Goal: Navigation & Orientation: Find specific page/section

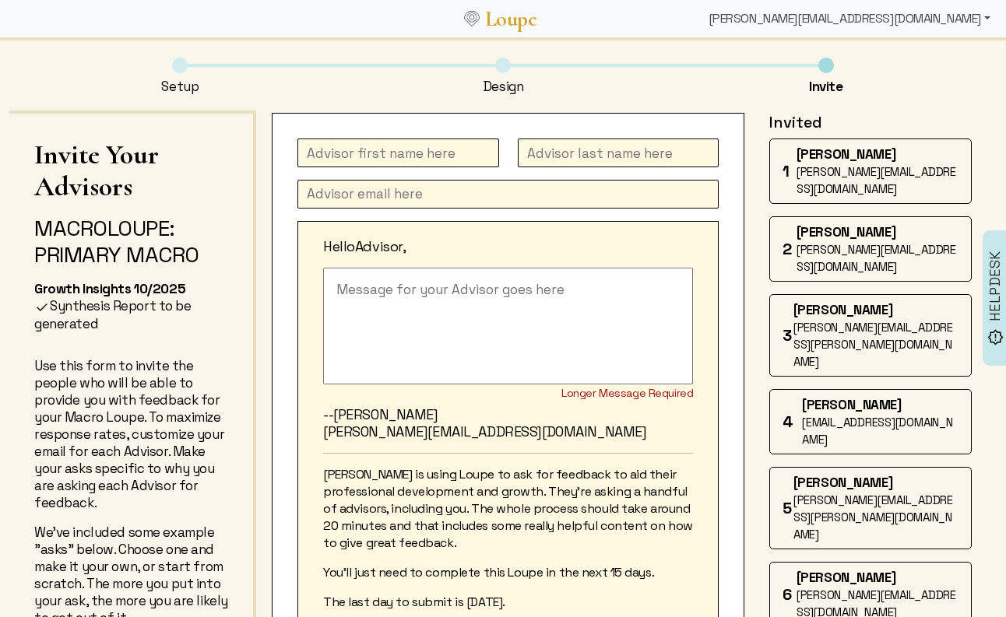
click at [900, 18] on div "[PERSON_NAME][EMAIL_ADDRESS][DOMAIN_NAME]" at bounding box center [849, 18] width 294 height 31
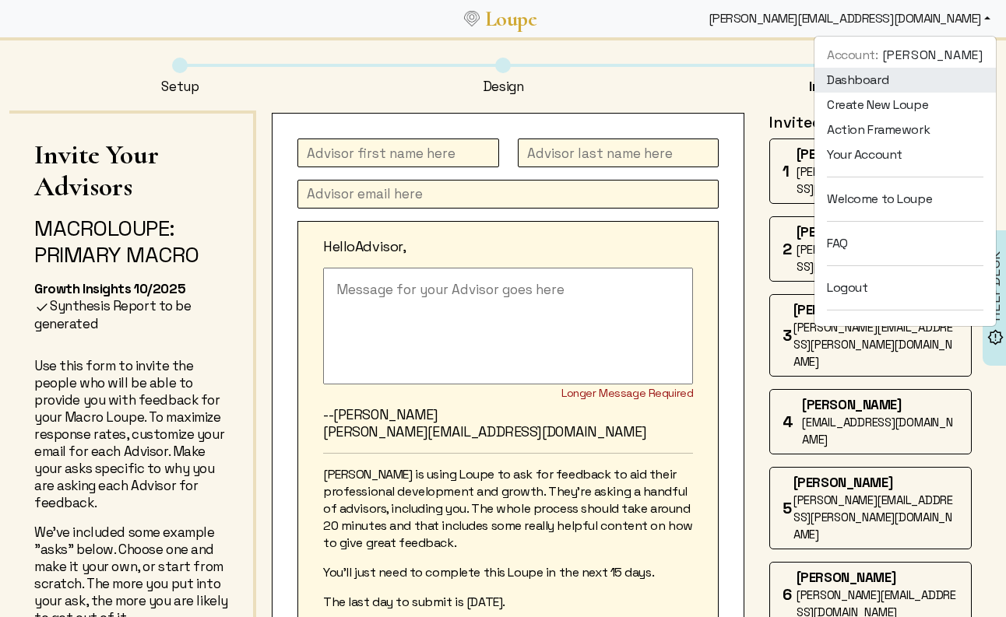
click at [821, 79] on link "Dashboard" at bounding box center [904, 80] width 181 height 25
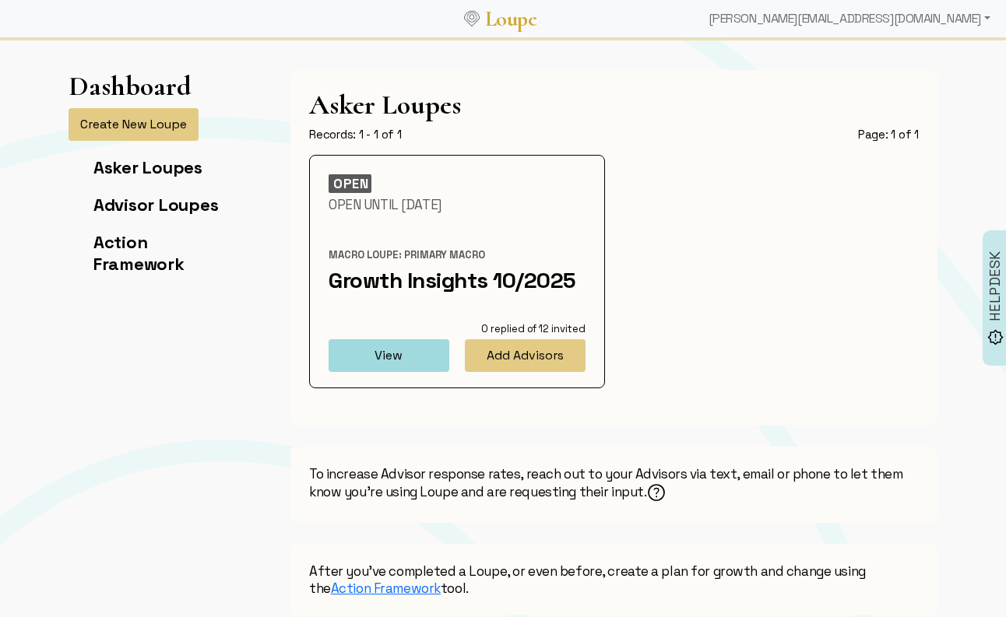
click at [817, 75] on div "Asker Loupes Records: 1 - 1 of 1 Page: 1 of 1 OPEN Open Until [DATE] Macro Loup…" at bounding box center [613, 248] width 647 height 356
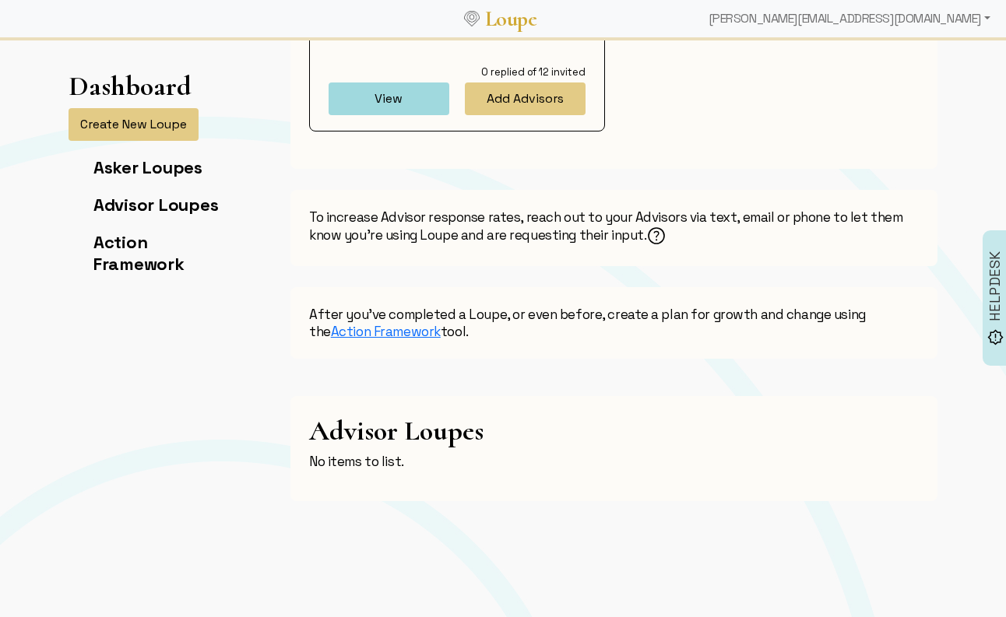
scroll to position [262, 0]
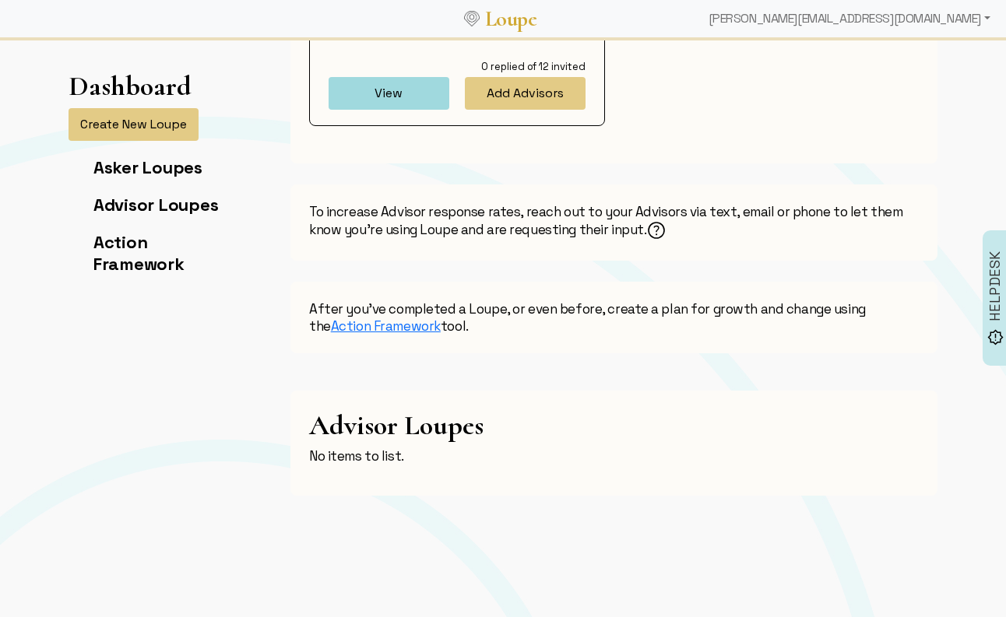
click at [767, 366] on div "Asker Loupes Records: 1 - 1 of 1 Page: 1 of 1 OPEN Open Until [DATE] [PERSON_NA…" at bounding box center [614, 257] width 666 height 898
